Goal: Task Accomplishment & Management: Manage account settings

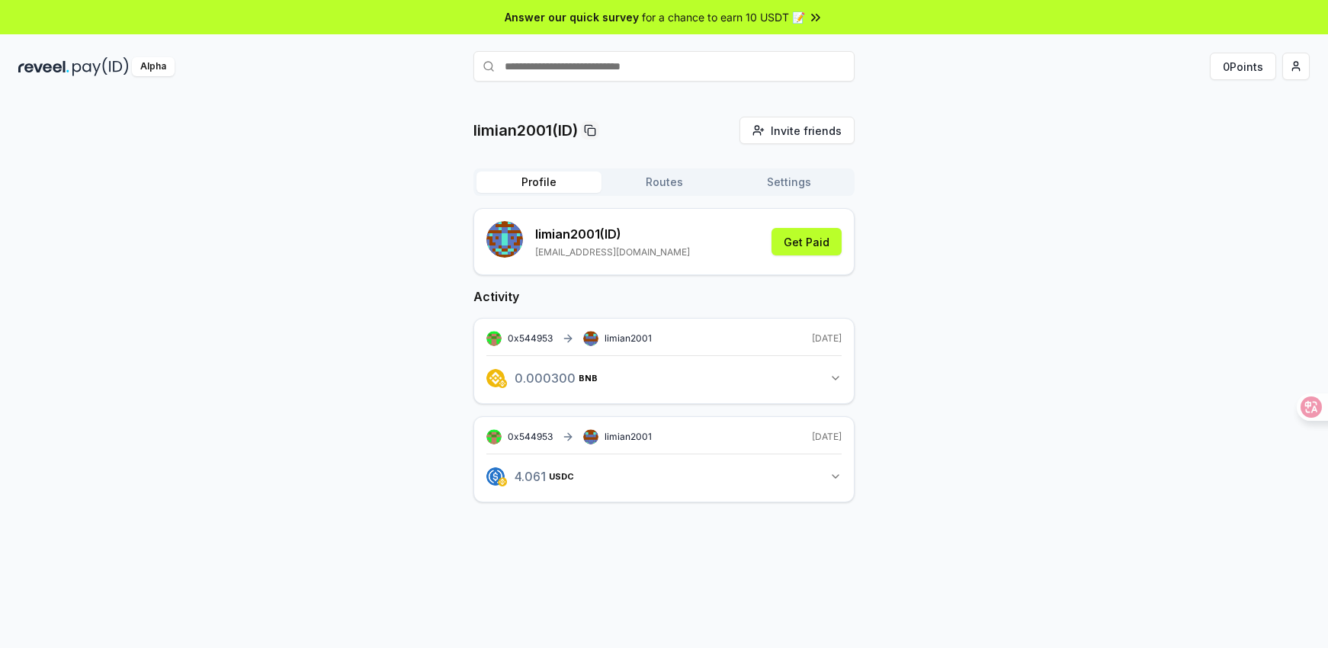
click at [795, 194] on div "Profile Routes Settings" at bounding box center [663, 181] width 381 height 27
click at [791, 187] on button "Settings" at bounding box center [788, 181] width 125 height 21
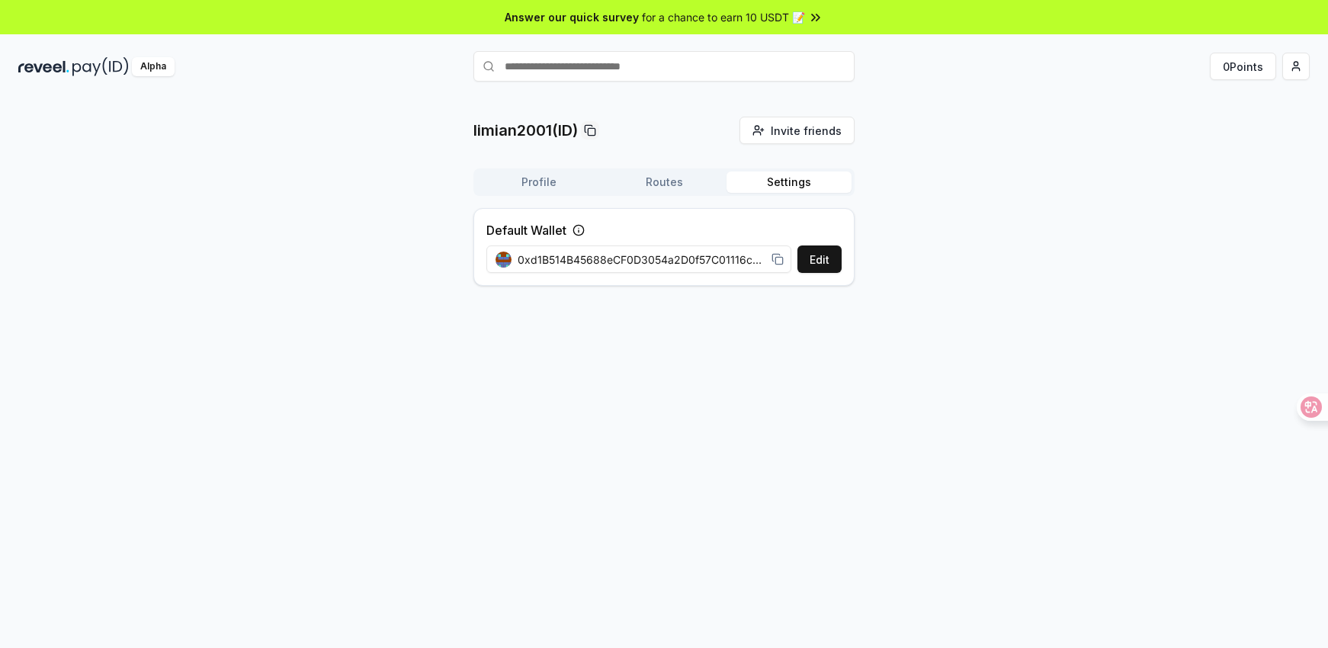
click at [686, 186] on button "Routes" at bounding box center [663, 181] width 125 height 21
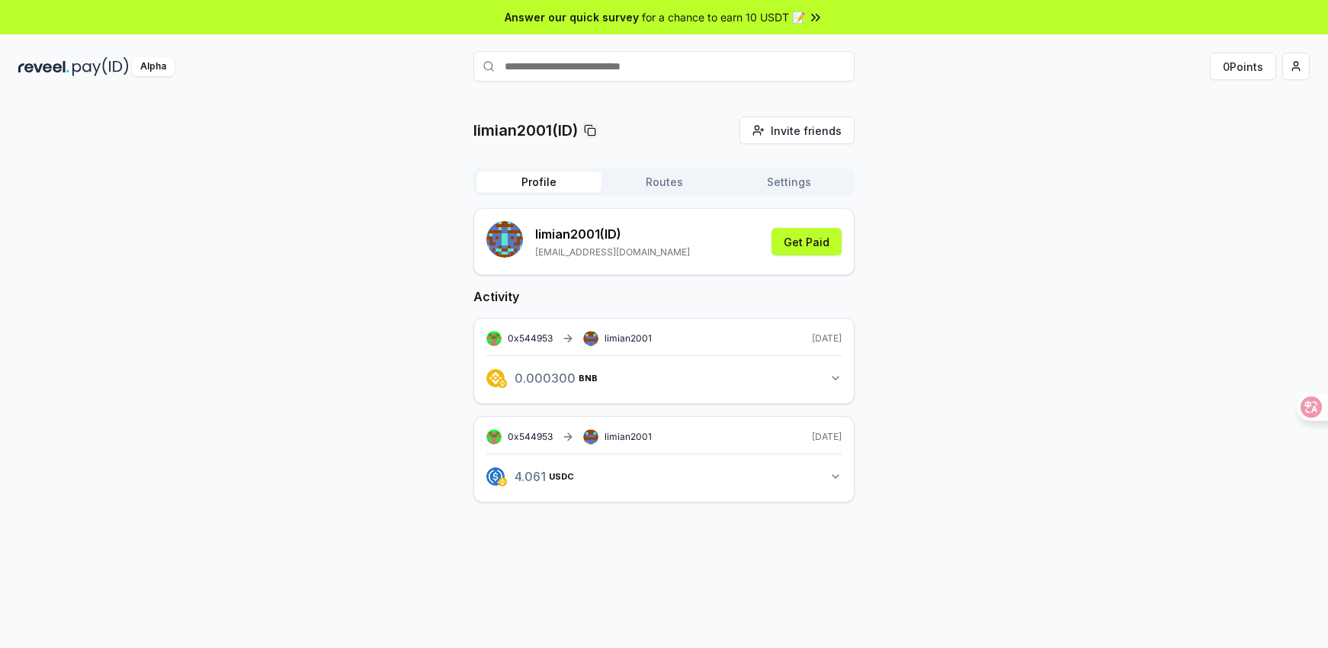
click at [550, 187] on button "Profile" at bounding box center [538, 181] width 125 height 21
click at [833, 377] on icon "button" at bounding box center [835, 378] width 6 height 3
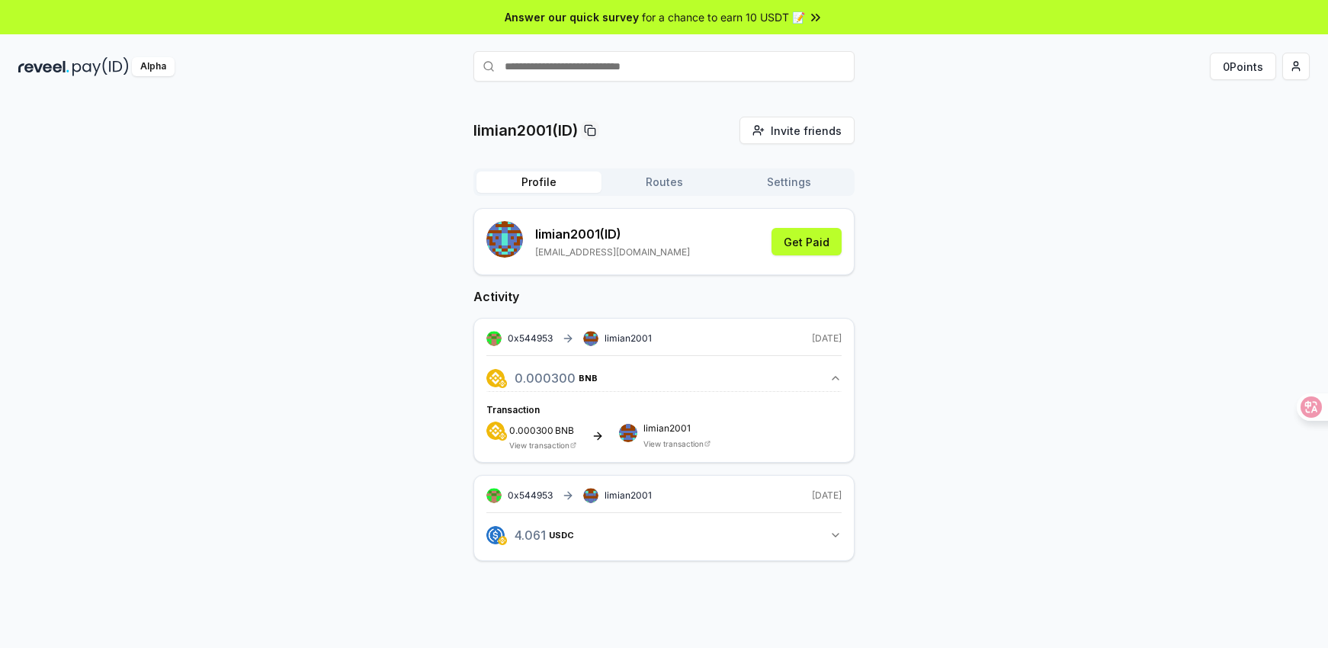
scroll to position [43, 0]
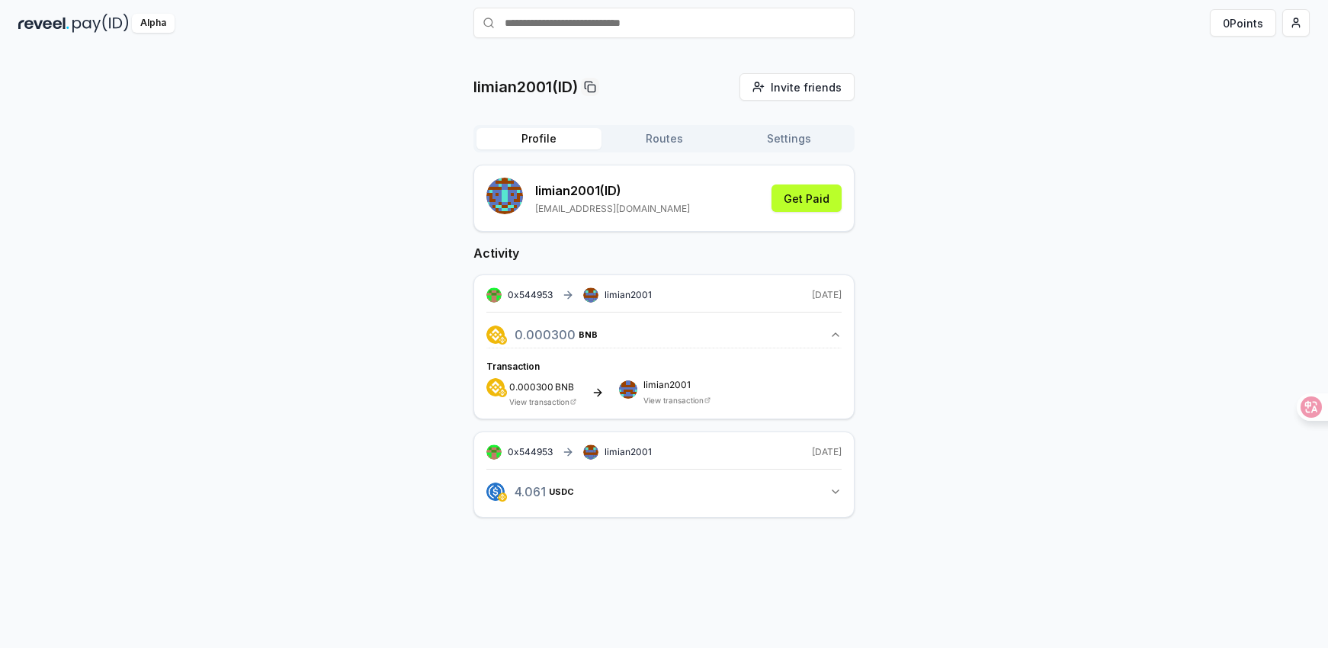
click at [839, 483] on button "4.061 USDC 4.06067 USDC" at bounding box center [663, 492] width 355 height 26
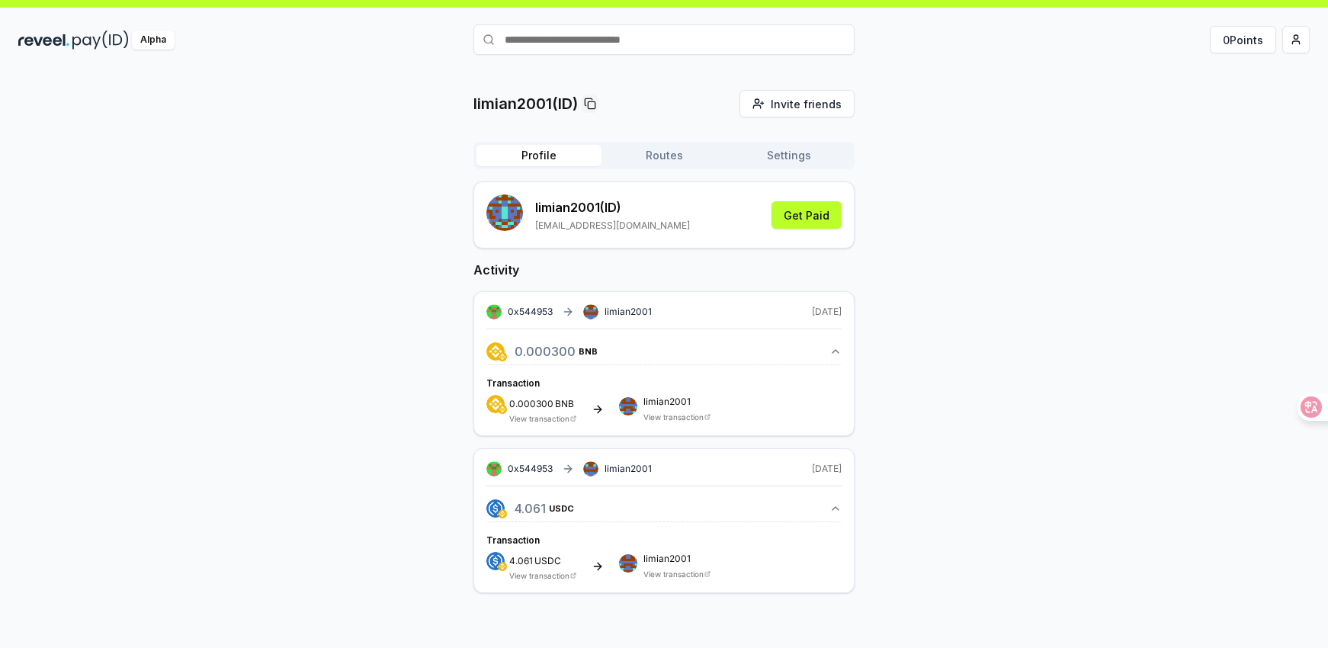
scroll to position [30, 0]
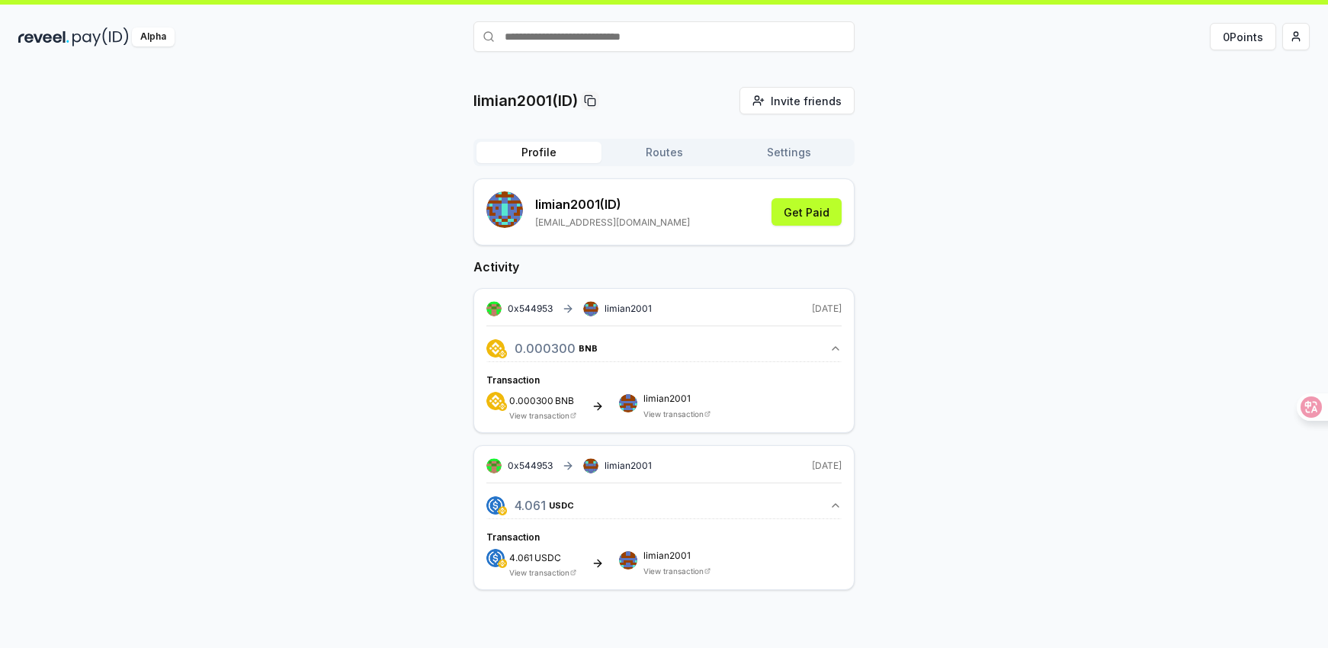
click at [633, 38] on input "text" at bounding box center [663, 36] width 381 height 30
click at [1299, 38] on html "Answer our quick survey for a chance to earn 10 USDT 📝 Alpha 0 Points limian200…" at bounding box center [664, 324] width 1328 height 648
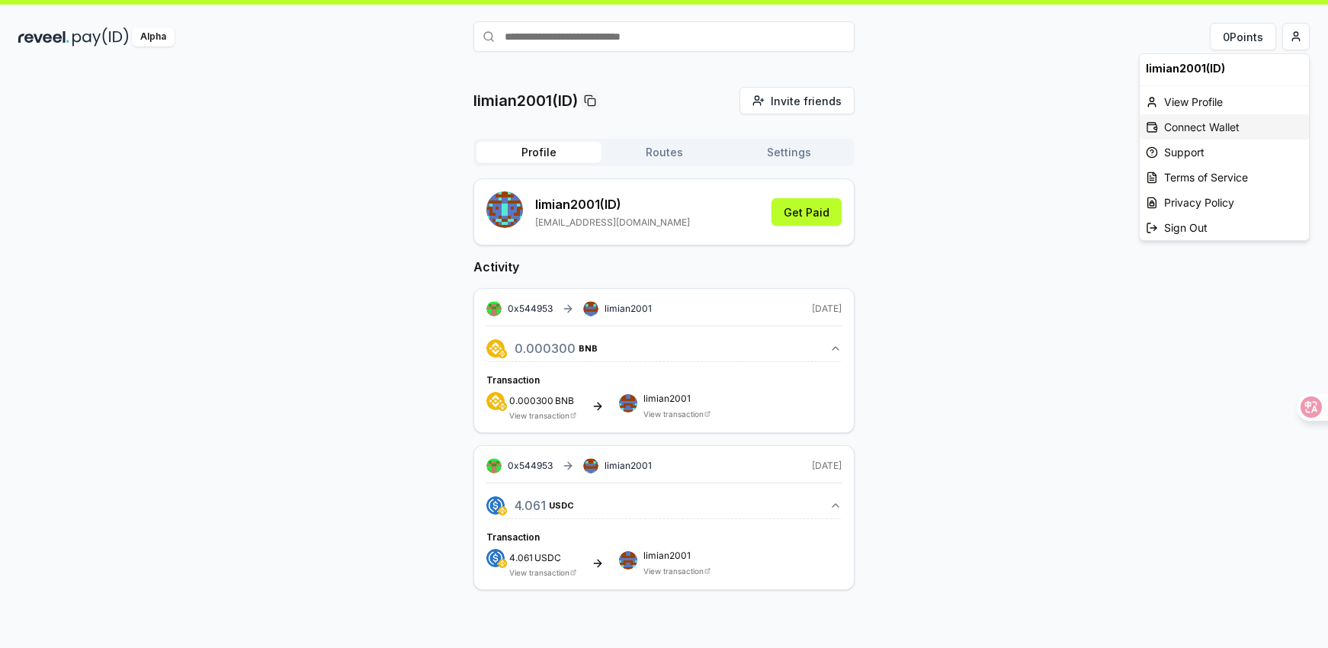
click at [1219, 123] on div "Connect Wallet" at bounding box center [1223, 126] width 169 height 25
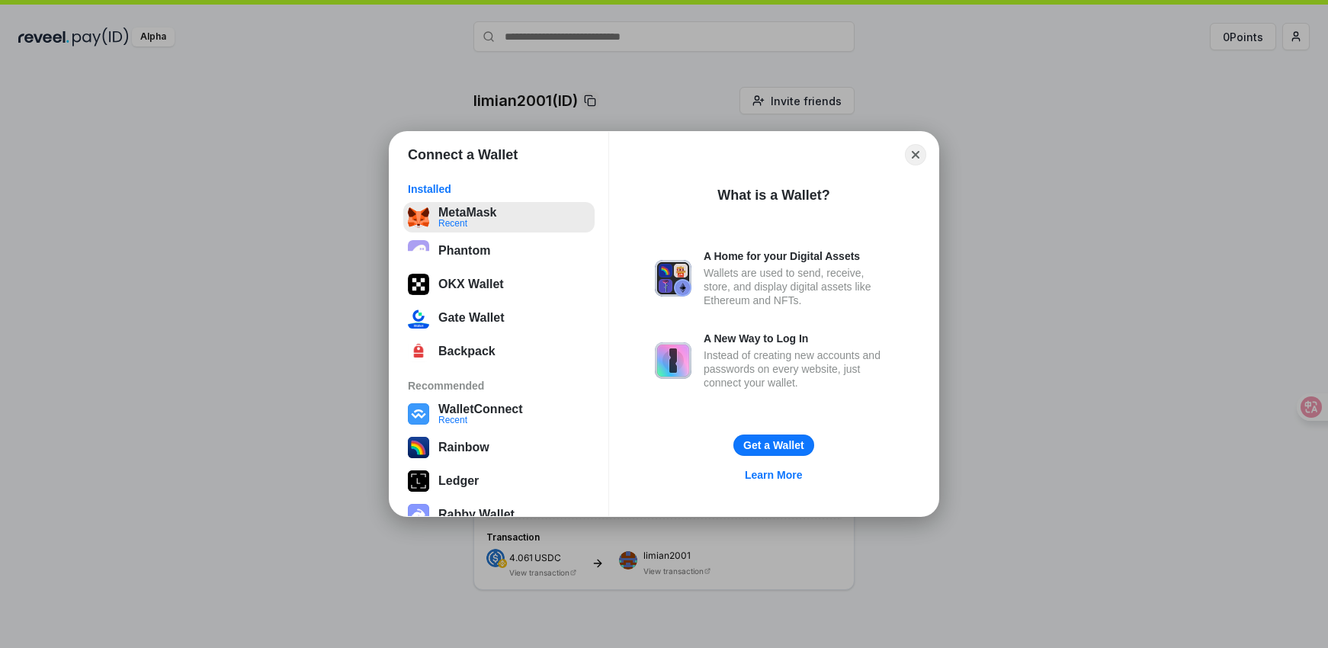
click at [498, 216] on button "MetaMask Recent" at bounding box center [498, 217] width 191 height 30
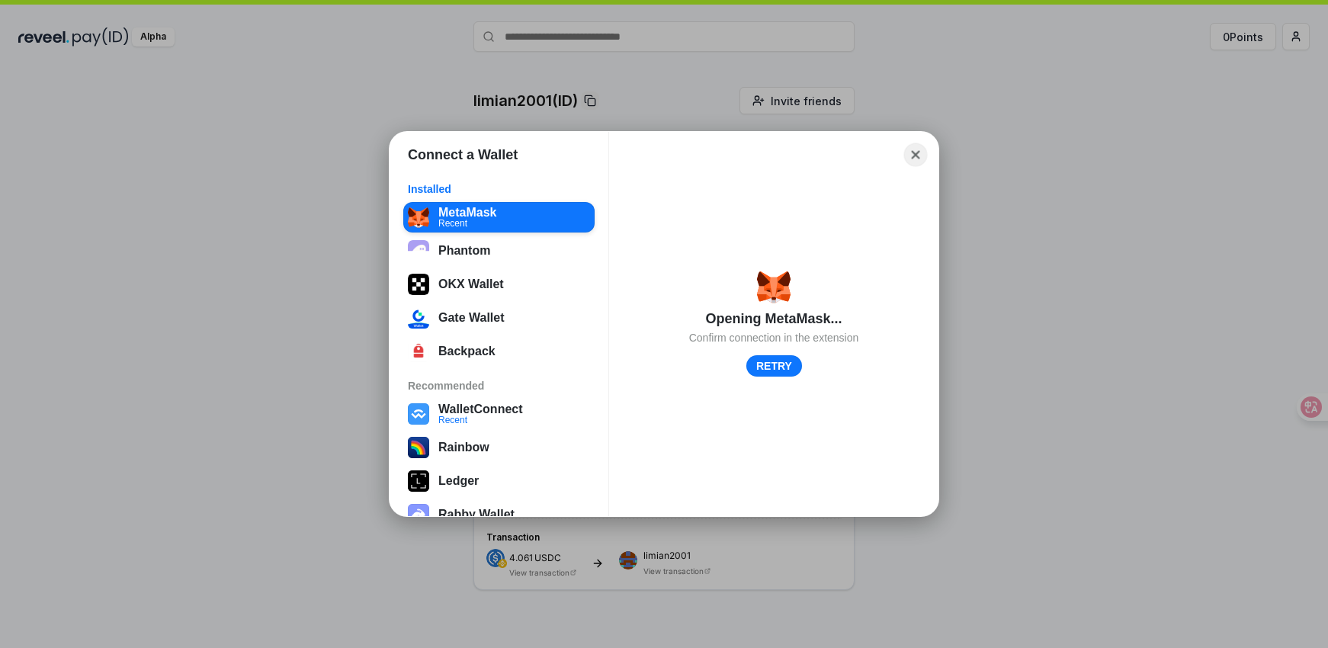
click at [917, 149] on button "Close" at bounding box center [916, 155] width 24 height 24
